Goal: Information Seeking & Learning: Learn about a topic

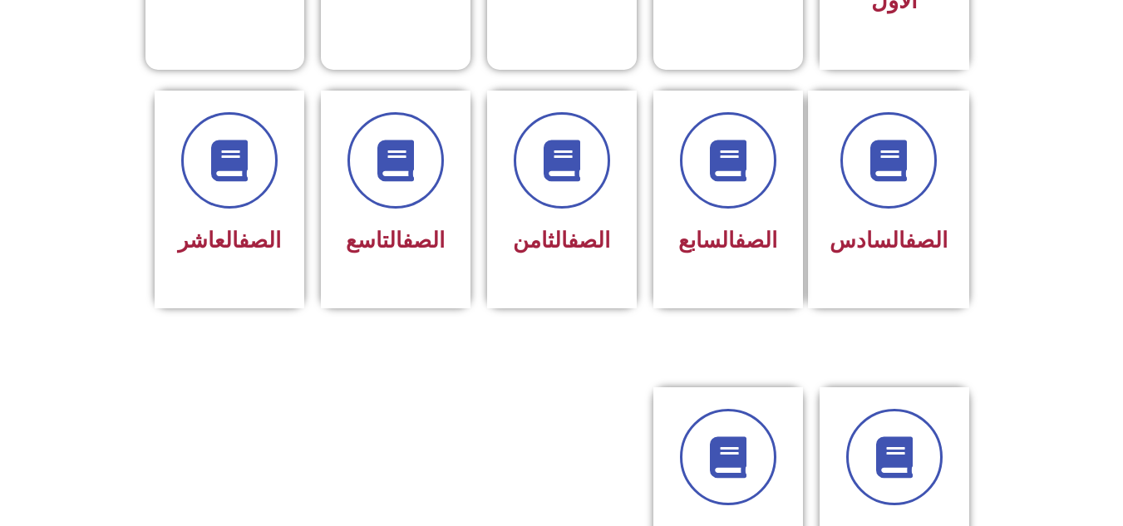
scroll to position [646, 0]
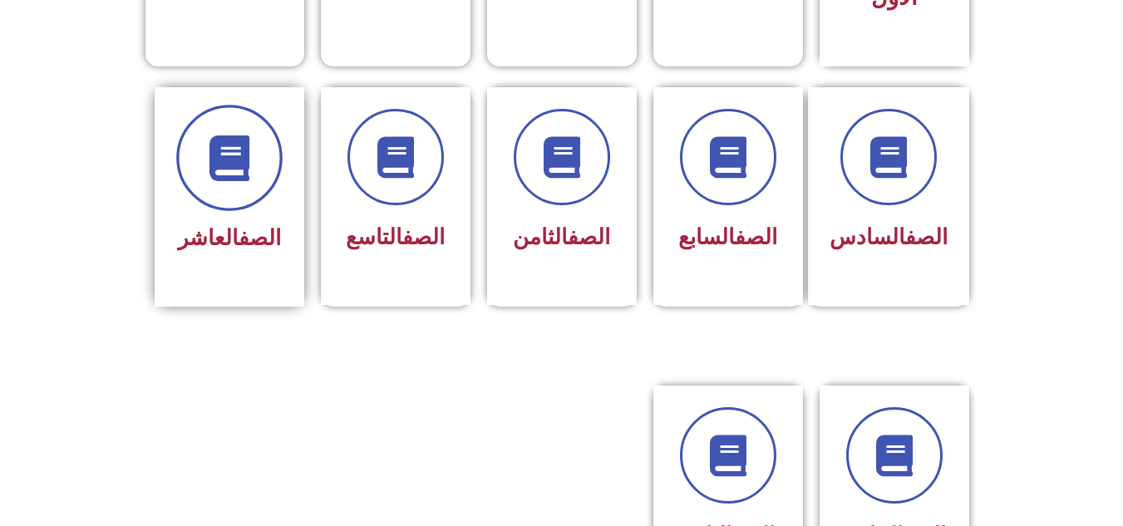
click at [211, 105] on span at bounding box center [229, 158] width 106 height 106
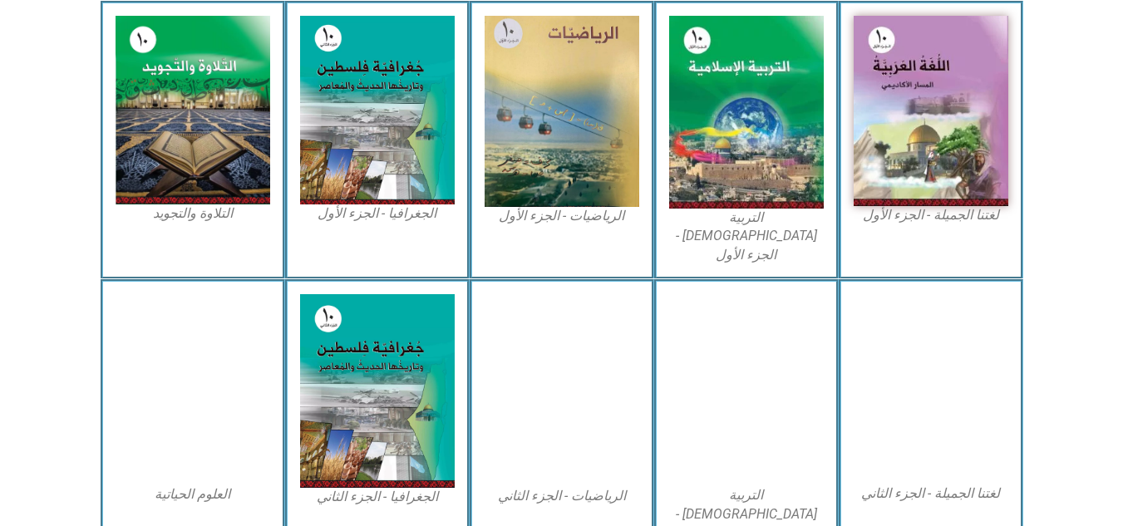
scroll to position [519, 0]
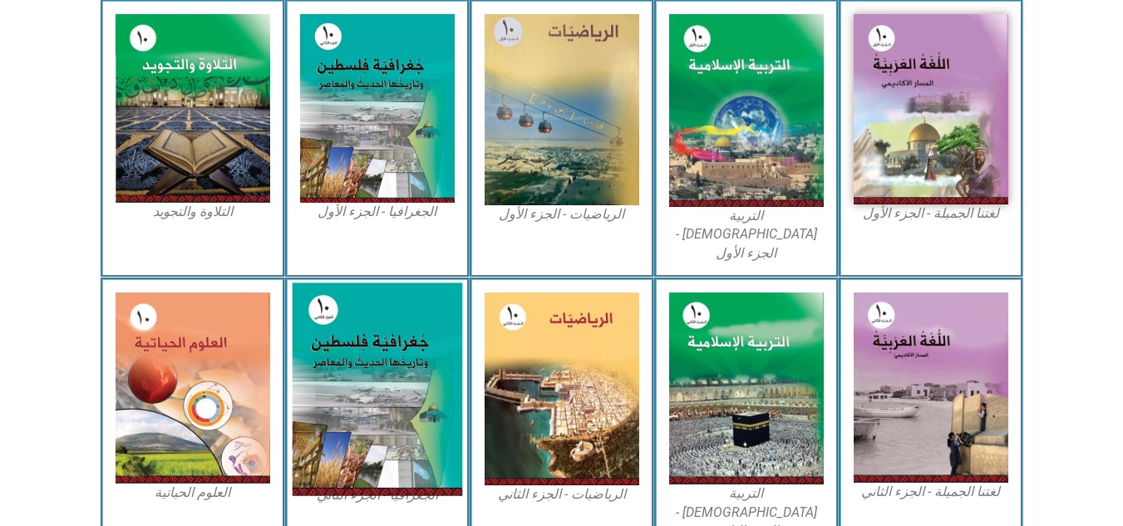
click at [332, 429] on img at bounding box center [377, 389] width 170 height 213
click at [411, 427] on img at bounding box center [377, 389] width 170 height 213
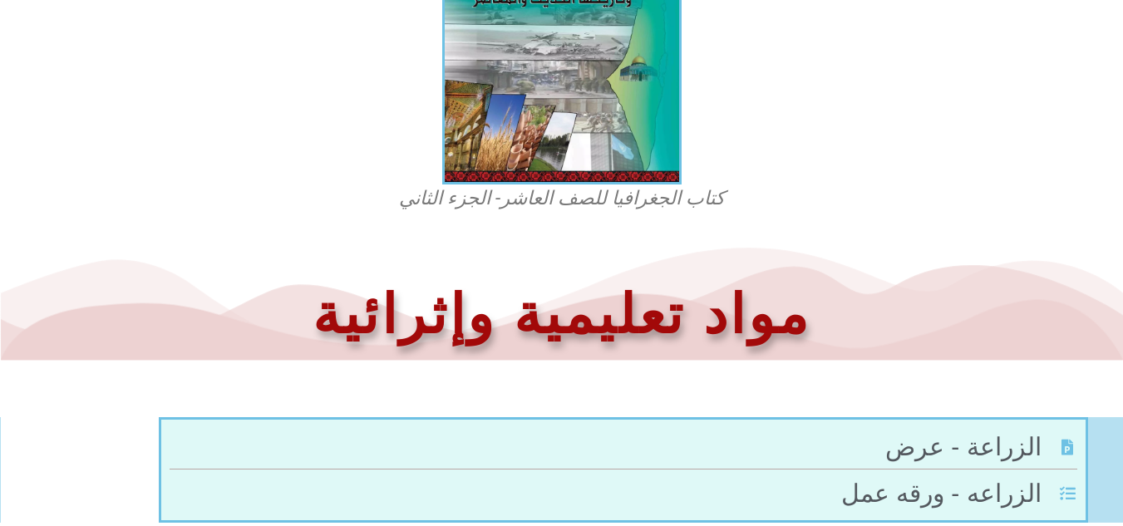
scroll to position [484, 0]
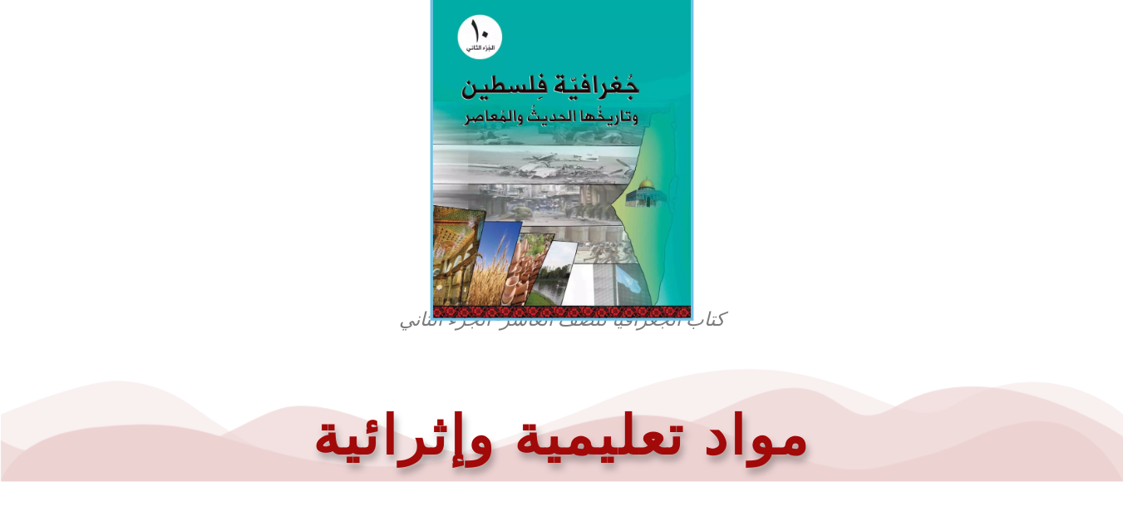
click at [542, 199] on img at bounding box center [561, 156] width 263 height 327
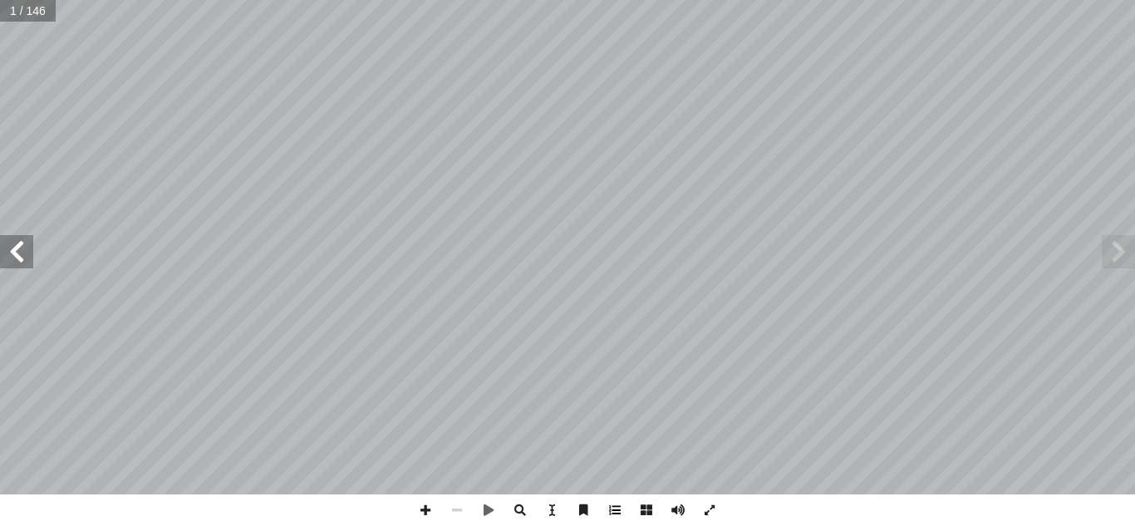
click at [617, 514] on span at bounding box center [615, 511] width 32 height 32
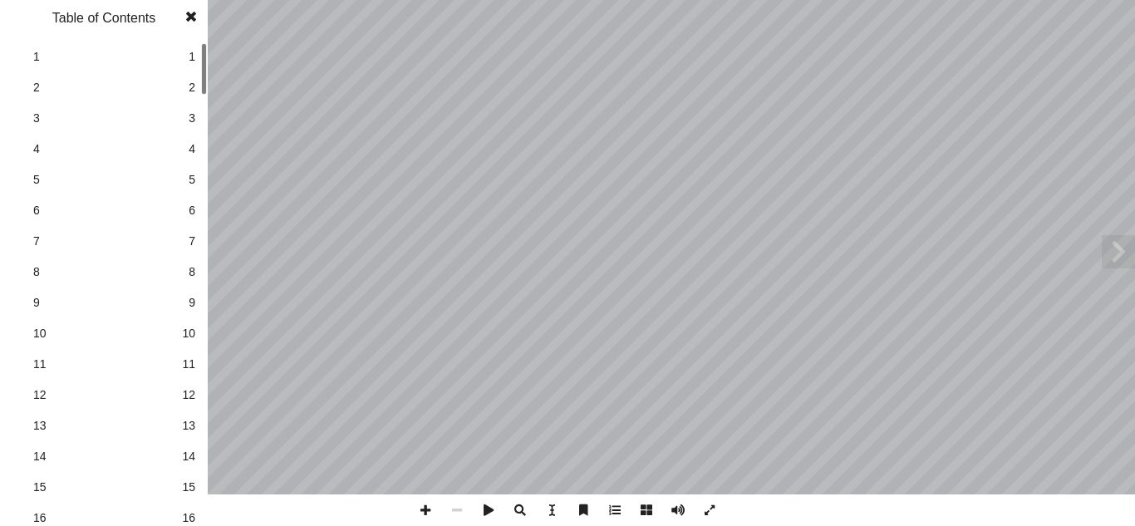
click at [617, 514] on span at bounding box center [615, 511] width 32 height 32
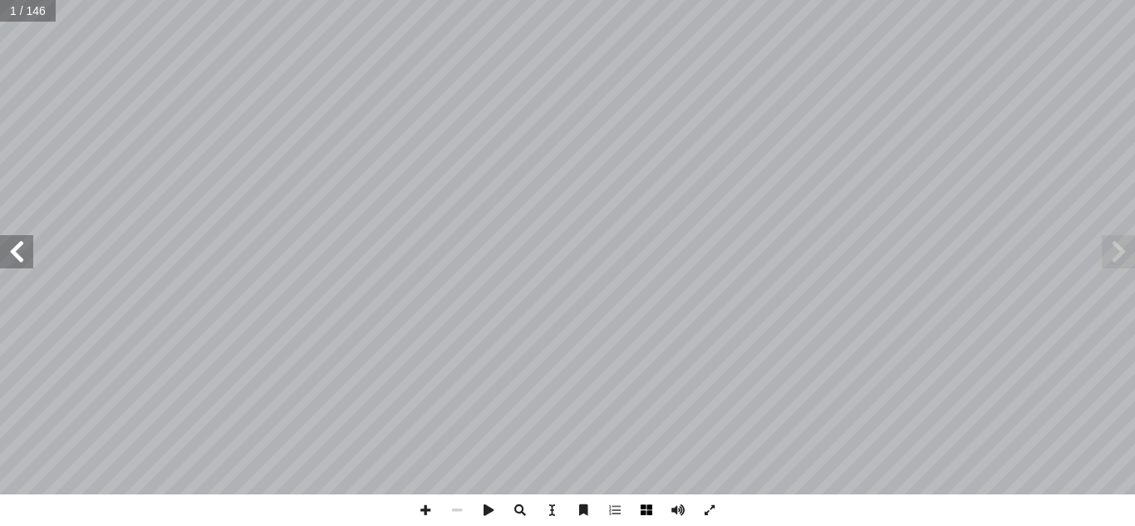
click at [643, 513] on span at bounding box center [647, 511] width 32 height 32
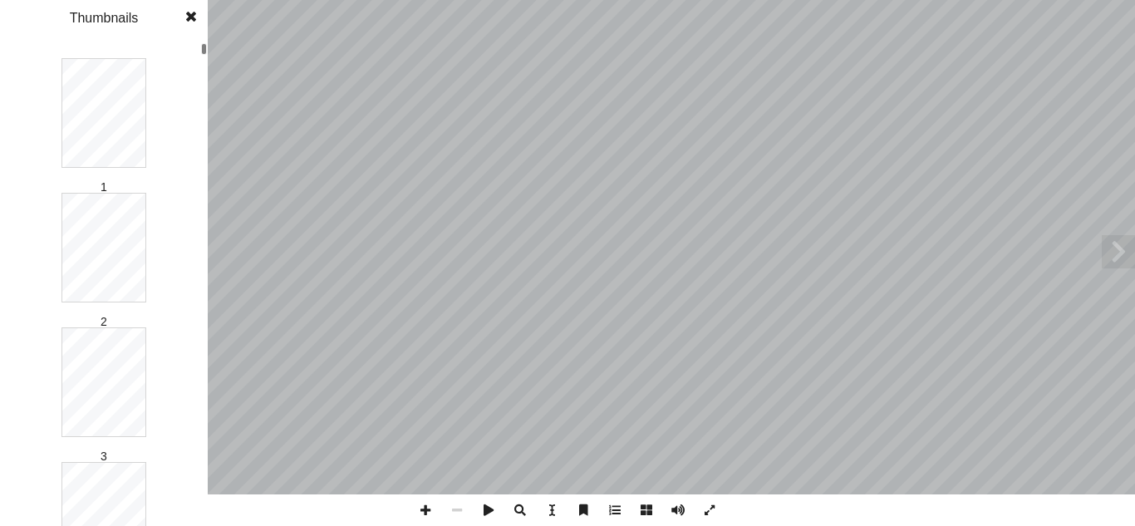
click at [643, 513] on span at bounding box center [647, 511] width 32 height 32
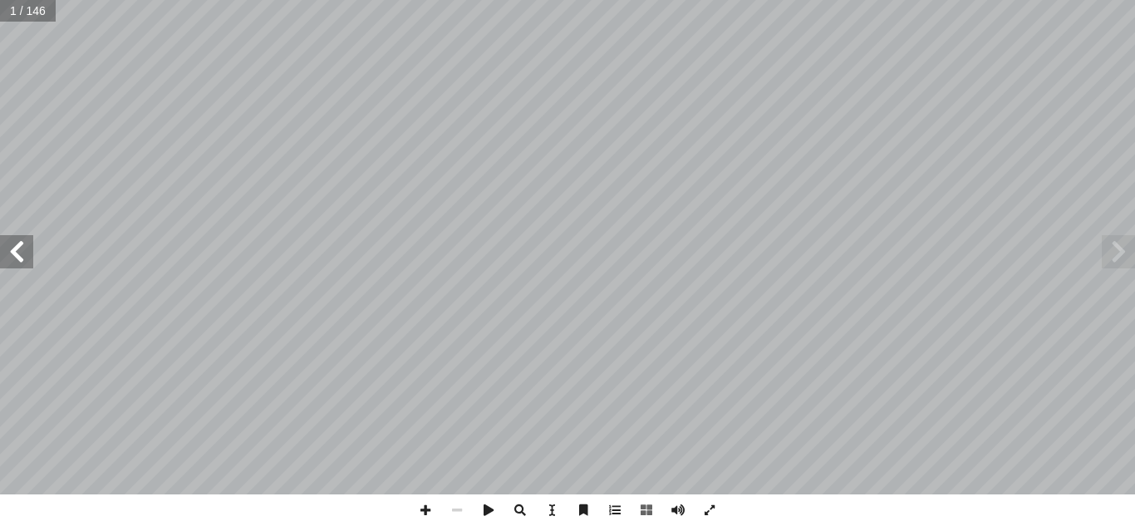
click at [1133, 254] on div "والمعاصر ُ ها [DEMOGRAPHIC_DATA] ُ سطين وتاريخ َ ل ِ ف ُ ة ّ غرافي ُ ج ١٠ الجزء…" at bounding box center [567, 247] width 1135 height 495
click at [28, 251] on span at bounding box center [16, 251] width 33 height 33
click at [0, 260] on span at bounding box center [16, 251] width 33 height 33
click at [55, 12] on input "text" at bounding box center [33, 11] width 66 height 22
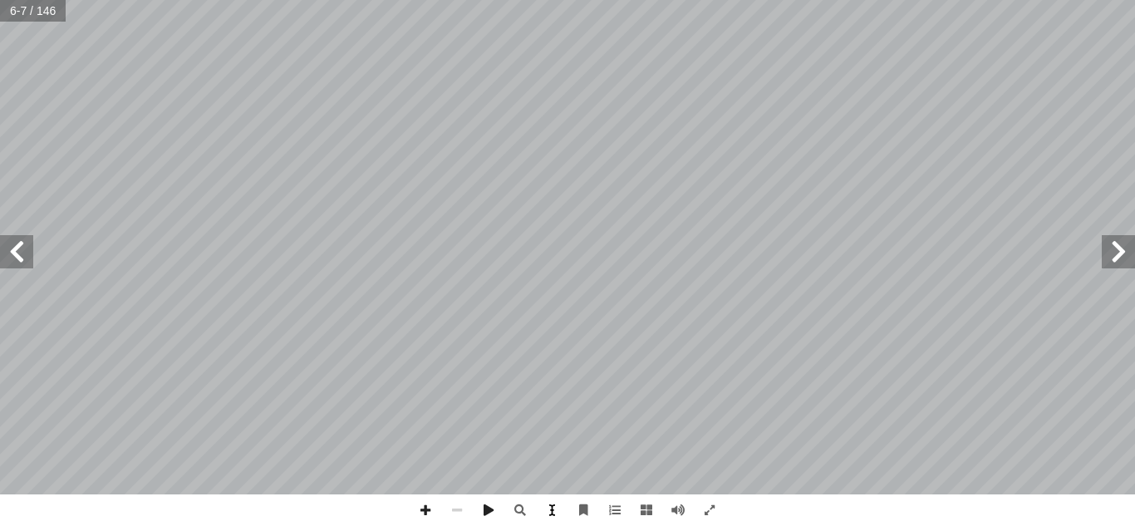
click at [552, 505] on span at bounding box center [552, 511] width 32 height 32
click at [552, 504] on span at bounding box center [552, 511] width 32 height 32
